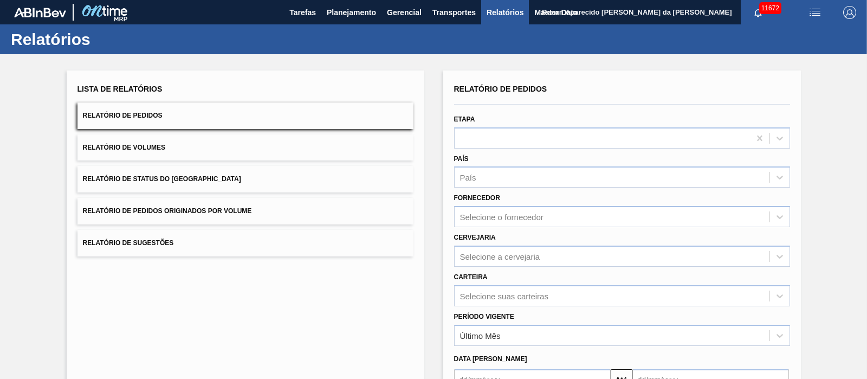
click at [260, 213] on button "Relatório de Pedidos Originados por Volume" at bounding box center [245, 211] width 336 height 27
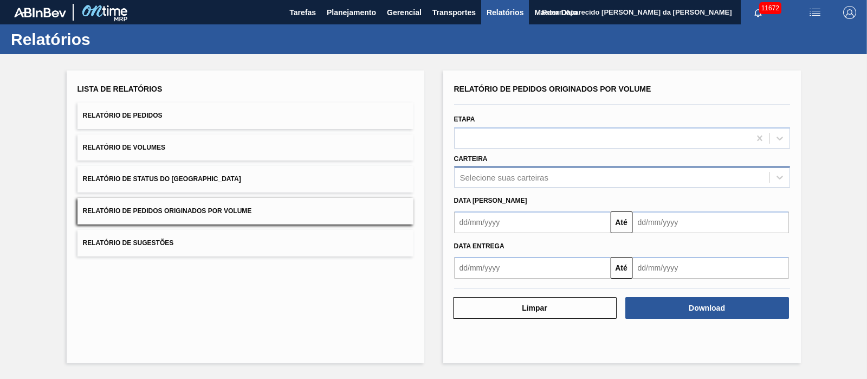
click at [514, 174] on div "Selecione suas carteiras" at bounding box center [504, 177] width 88 height 9
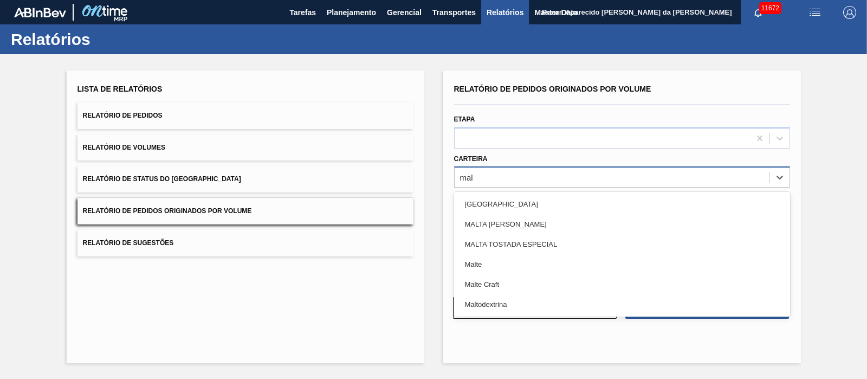
type input "malt"
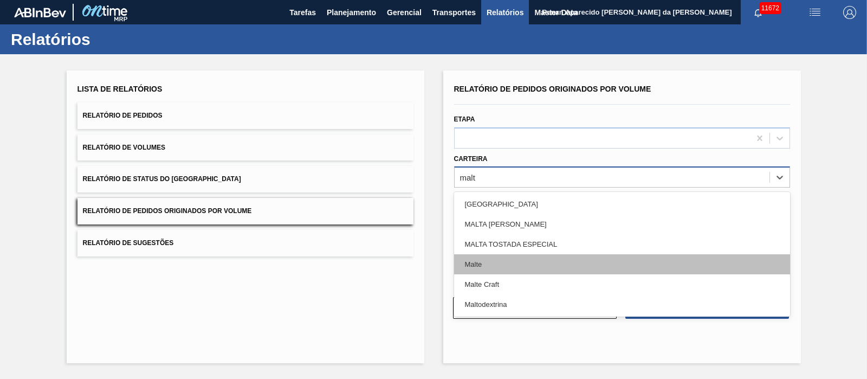
click at [478, 263] on div "Malte" at bounding box center [622, 264] width 336 height 20
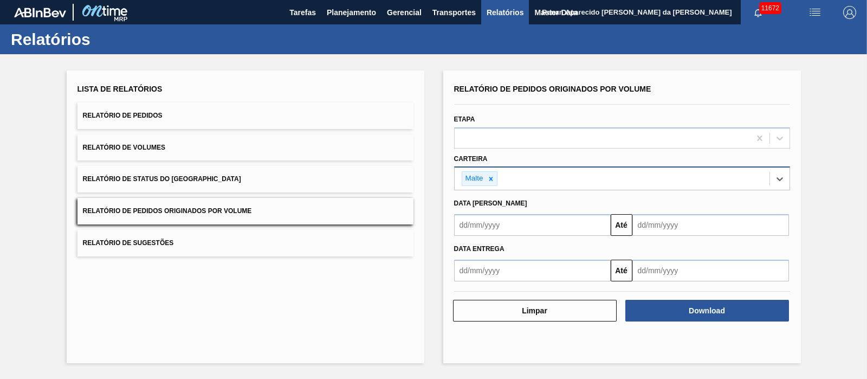
click at [491, 219] on input "text" at bounding box center [532, 225] width 157 height 22
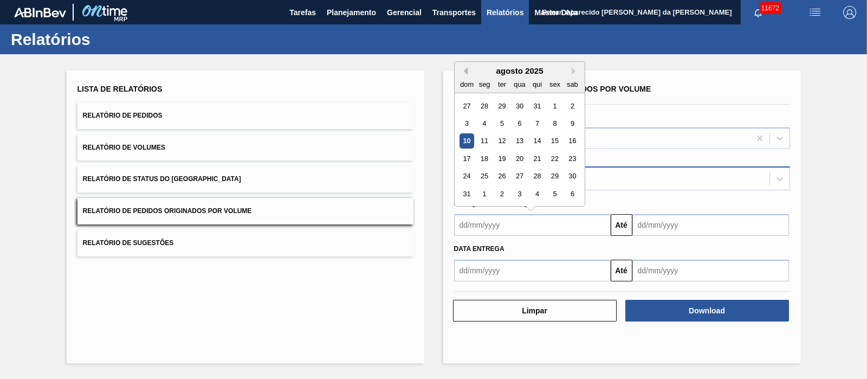
click at [464, 71] on button "Previous Month" at bounding box center [464, 71] width 8 height 8
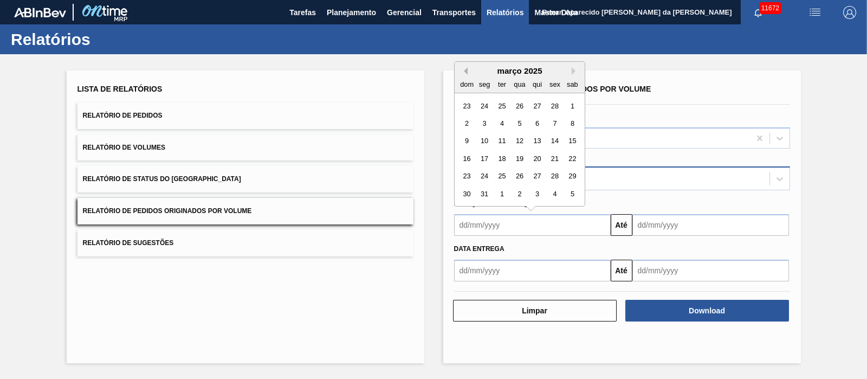
click at [464, 71] on button "Previous Month" at bounding box center [464, 71] width 8 height 8
click at [521, 104] on div "1" at bounding box center [519, 106] width 15 height 15
type input "[DATE]"
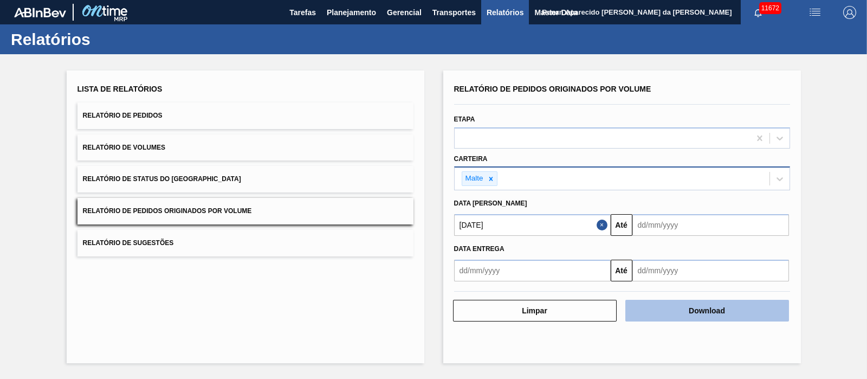
click at [662, 304] on button "Download" at bounding box center [707, 311] width 164 height 22
